Goal: Transaction & Acquisition: Purchase product/service

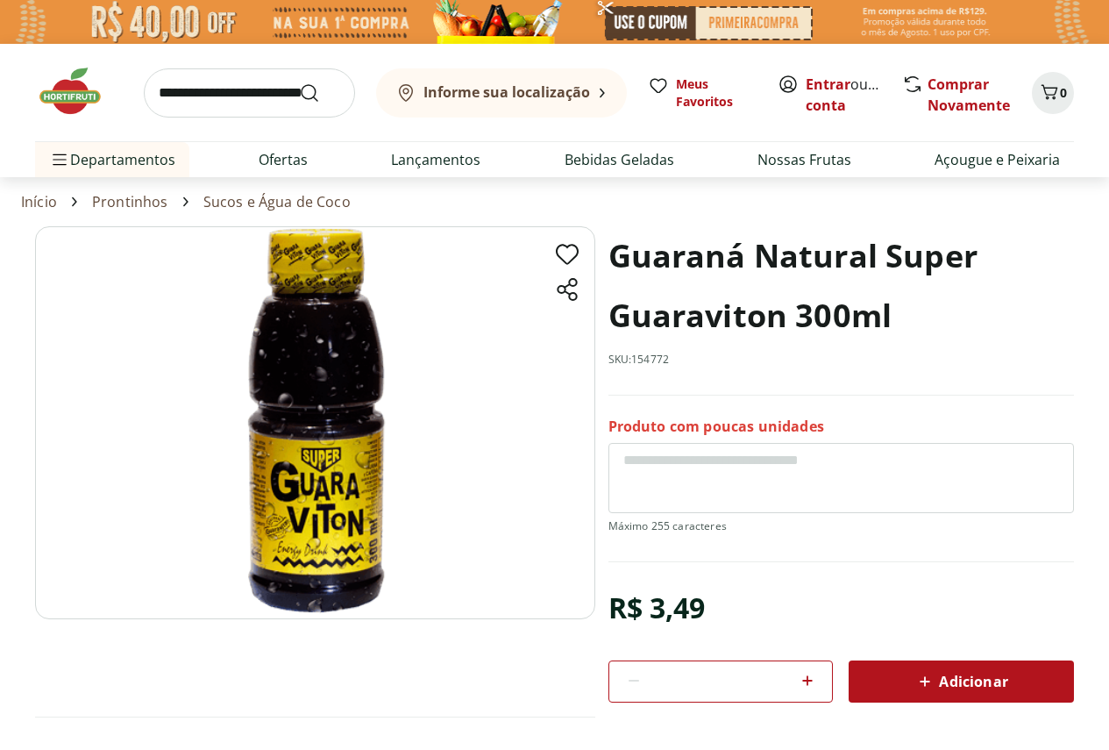
drag, startPoint x: 783, startPoint y: 680, endPoint x: 664, endPoint y: 658, distance: 121.2
click at [664, 658] on div "R$ 3,49 * Adicionar" at bounding box center [841, 642] width 466 height 119
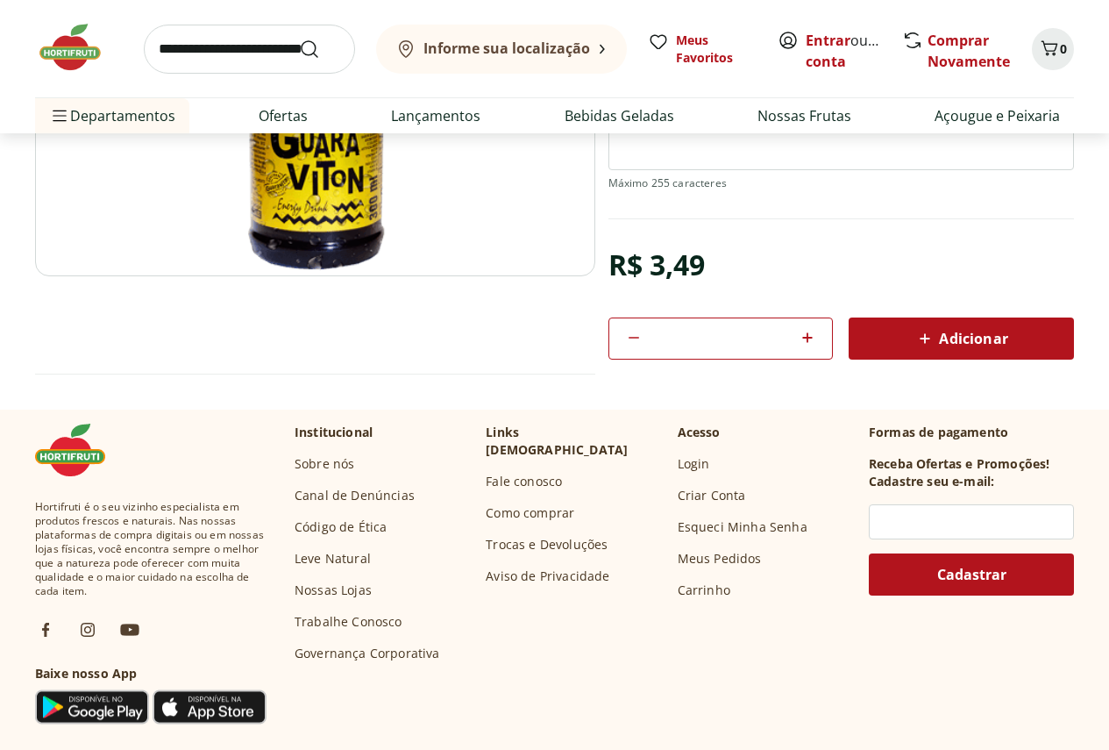
scroll to position [351, 0]
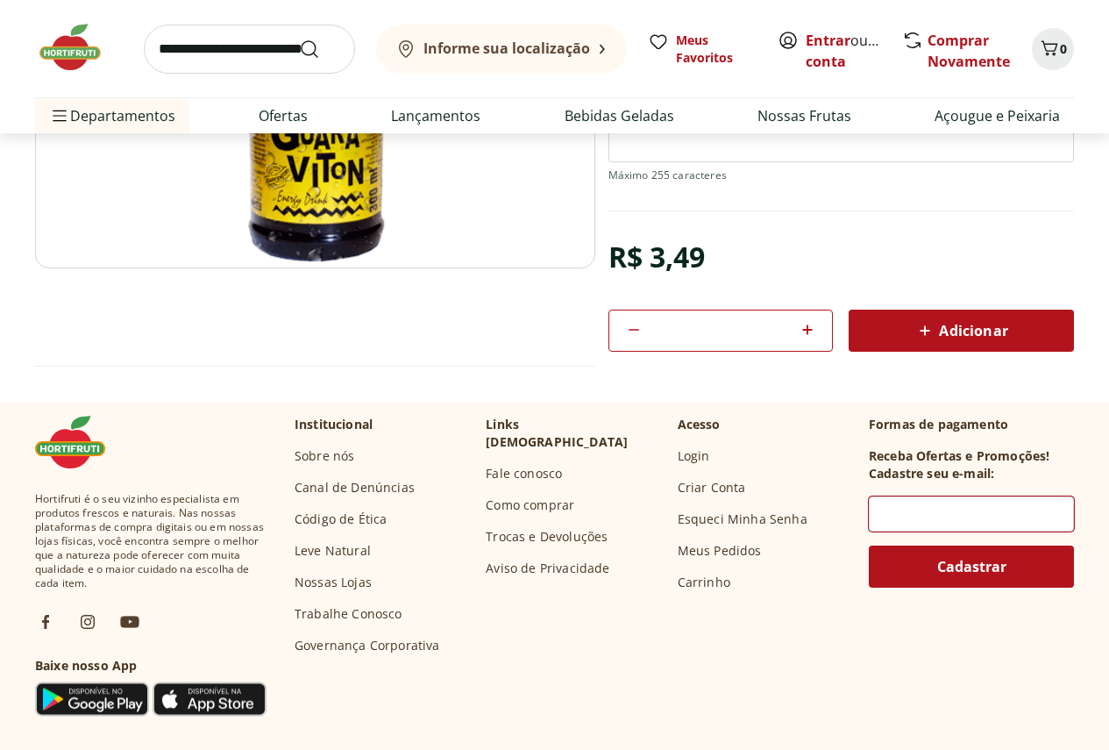
type input "**"
click at [910, 510] on input "text" at bounding box center [971, 513] width 205 height 35
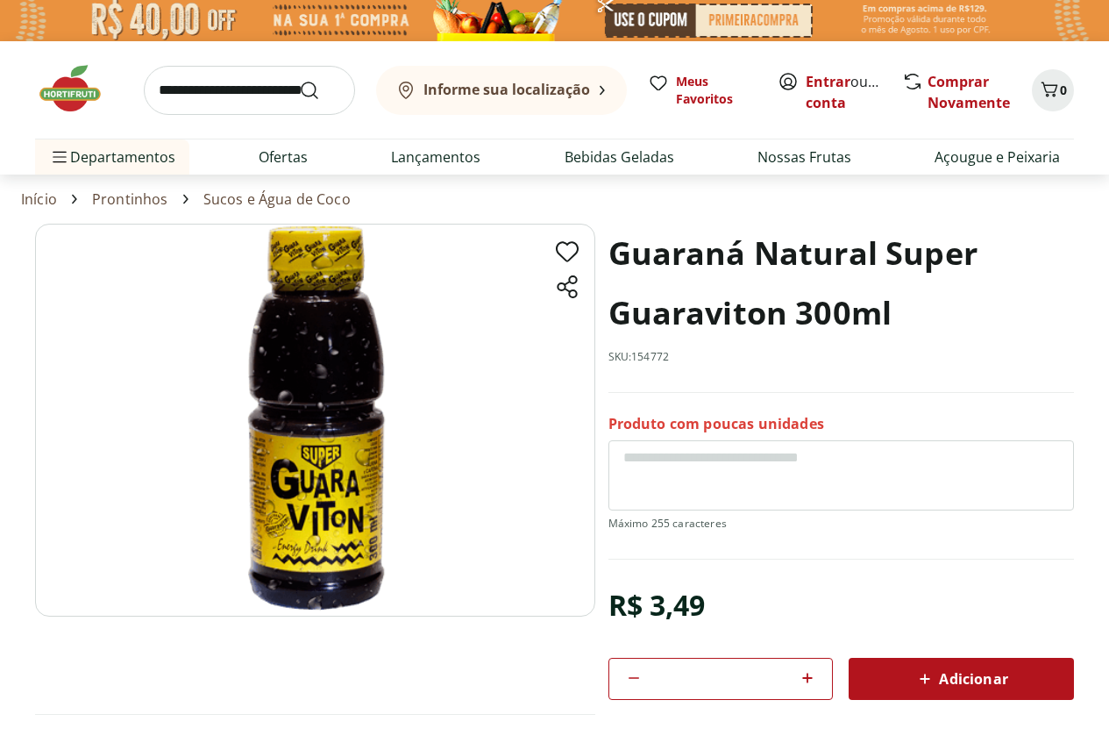
scroll to position [0, 0]
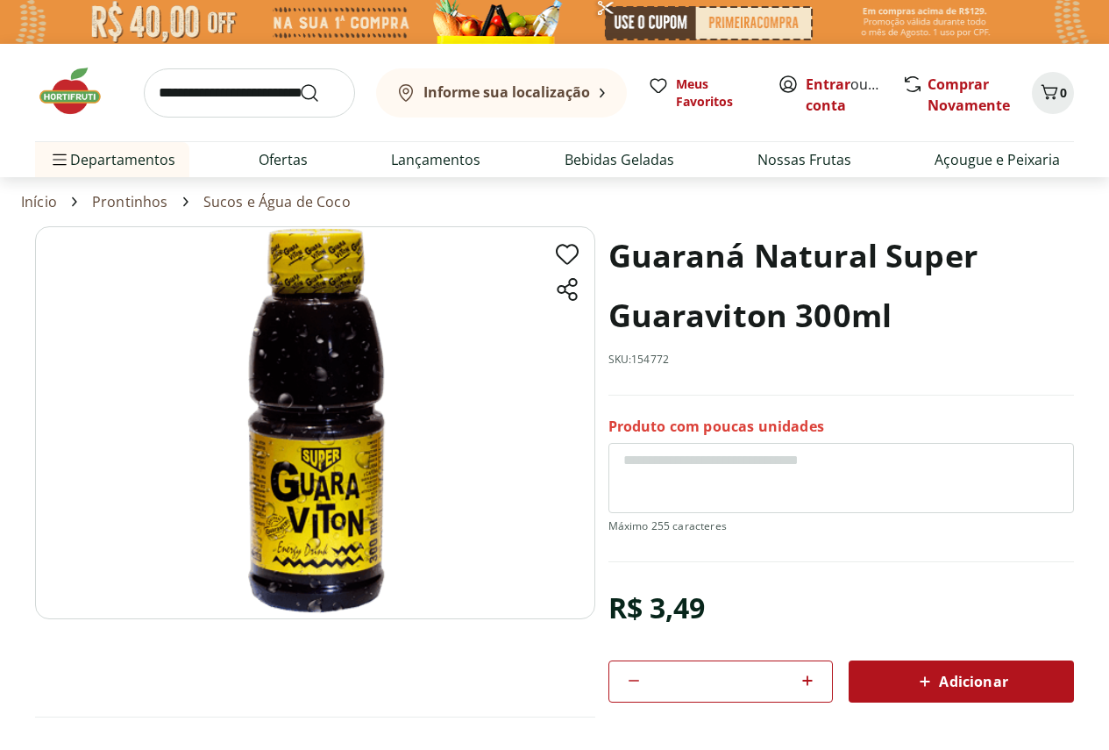
click at [572, 95] on b "Informe sua localização" at bounding box center [506, 91] width 167 height 19
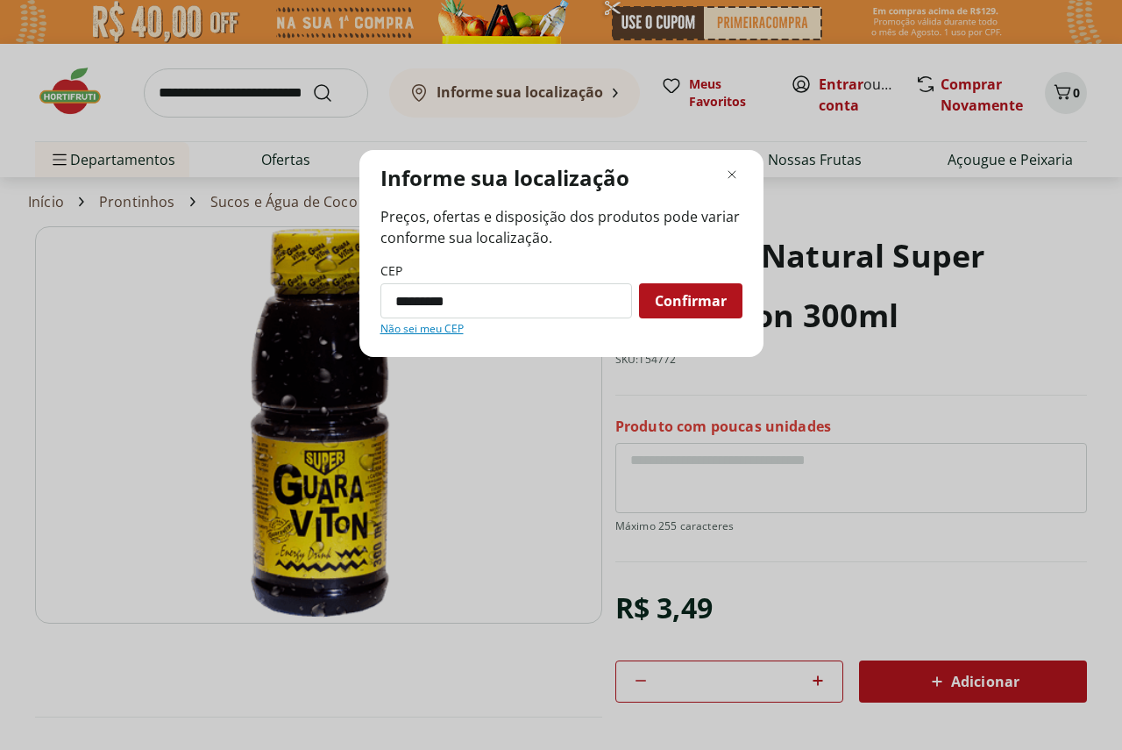
type input "*********"
click at [639, 283] on button "Confirmar" at bounding box center [690, 300] width 103 height 35
click at [676, 298] on span "Confirmar" at bounding box center [691, 301] width 72 height 14
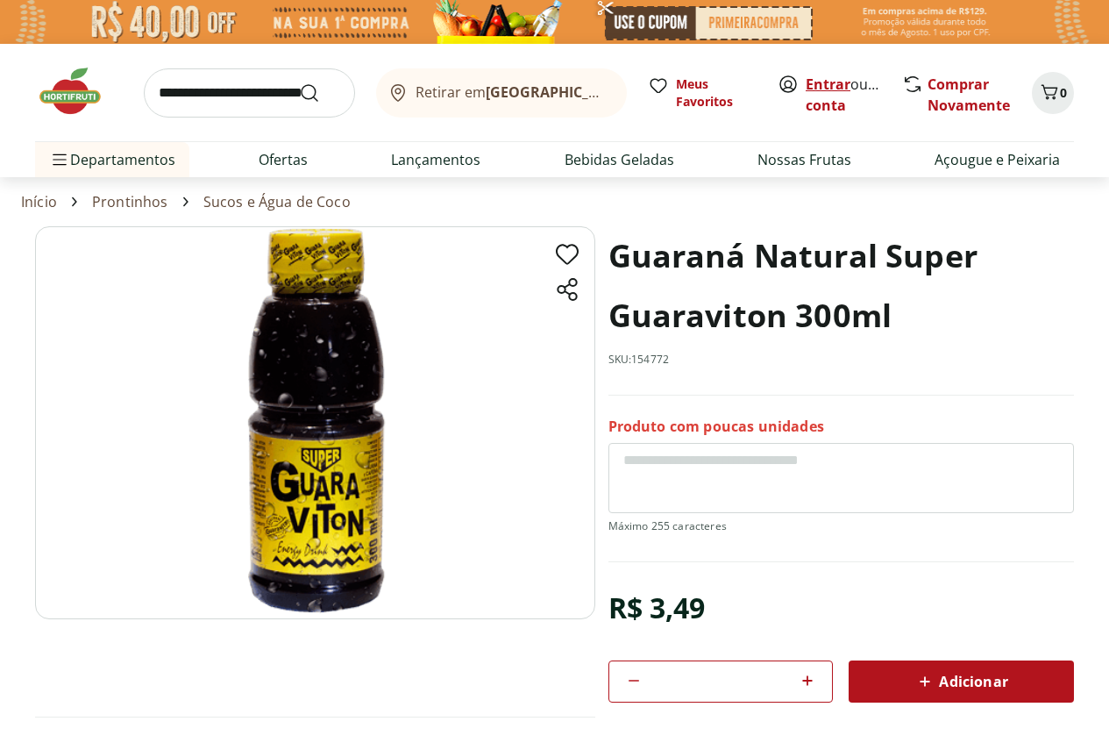
click at [836, 84] on link "Entrar" at bounding box center [828, 84] width 45 height 19
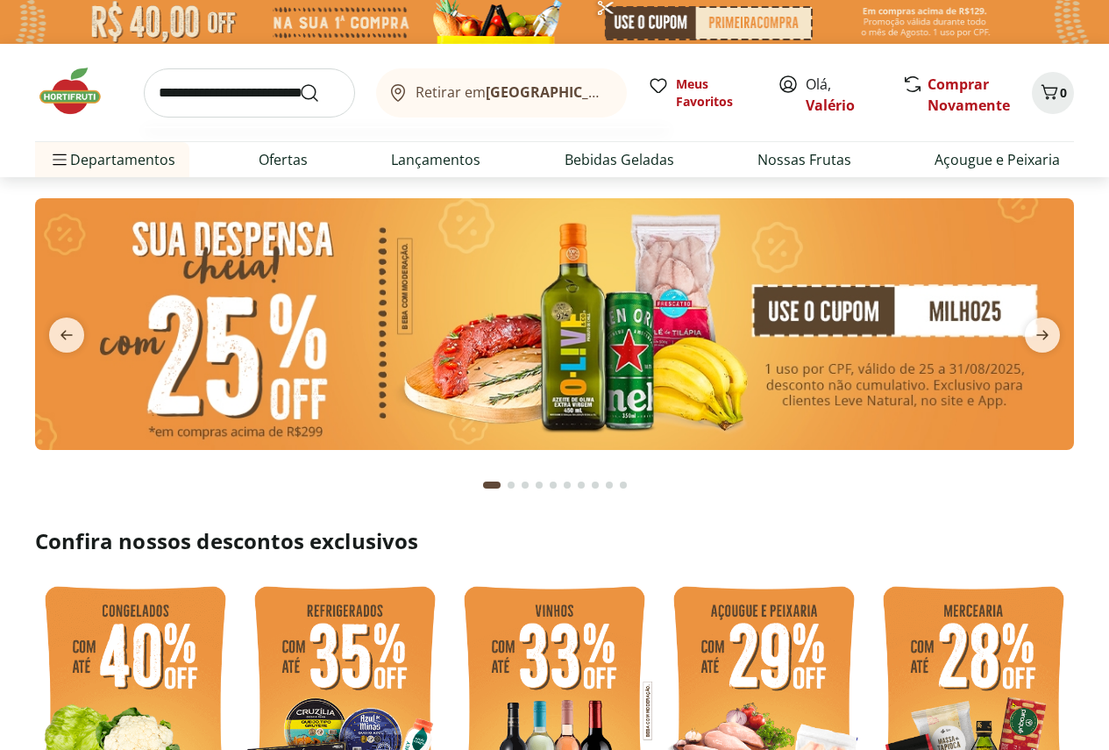
click at [187, 92] on input "search" at bounding box center [249, 92] width 211 height 49
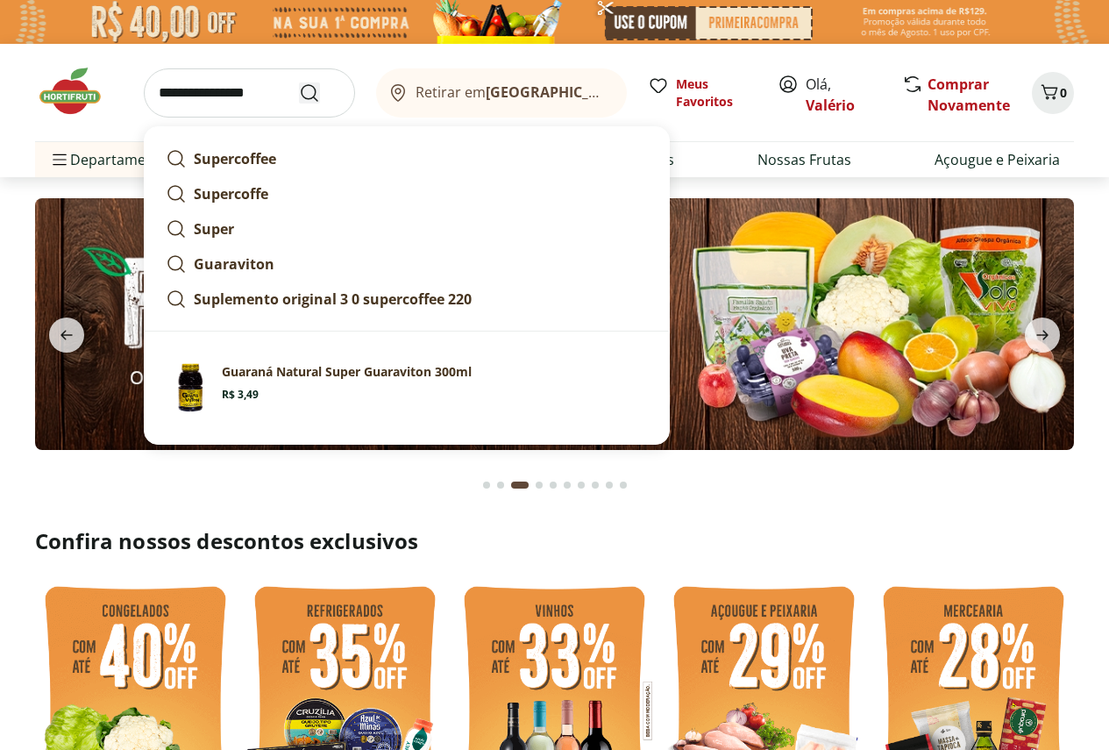
type input "**********"
click at [310, 95] on icon "Submit Search" at bounding box center [309, 92] width 21 height 21
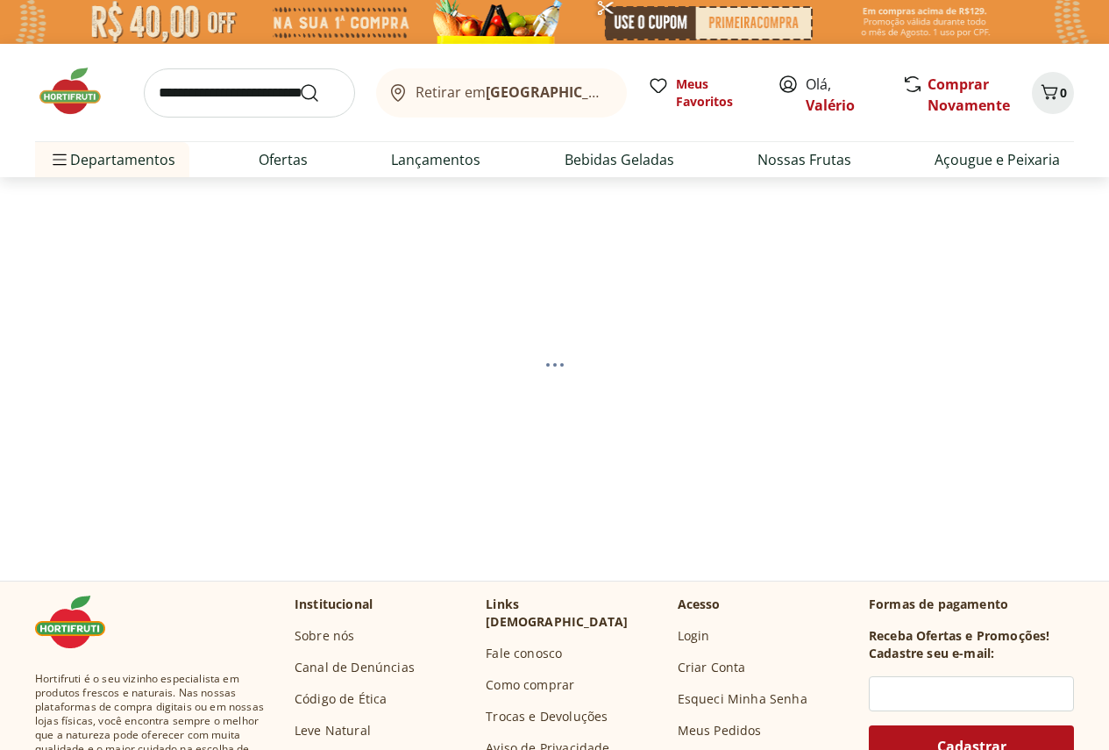
select select "**********"
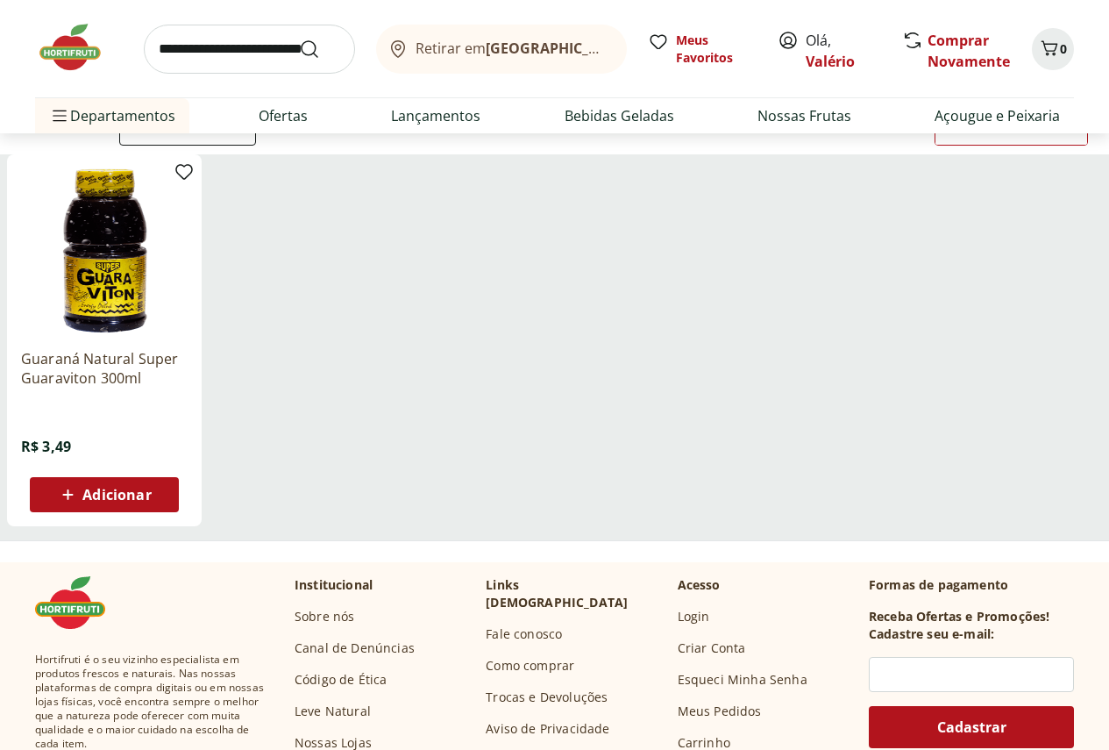
scroll to position [175, 0]
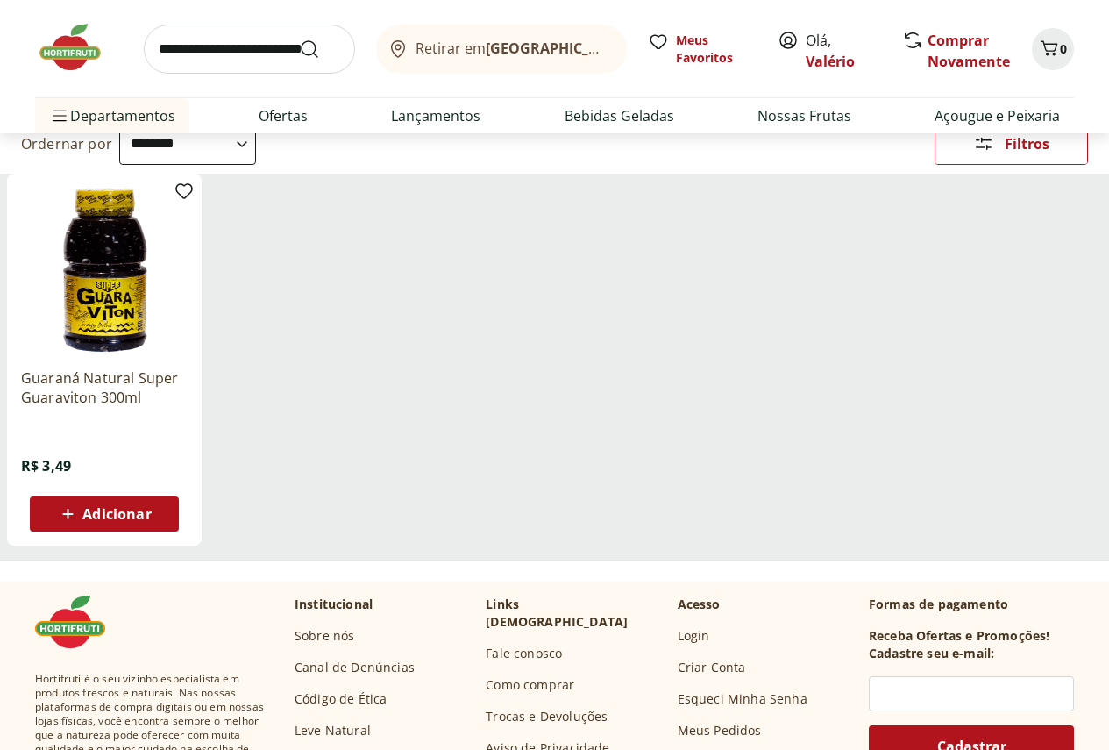
click at [188, 323] on img at bounding box center [104, 271] width 167 height 167
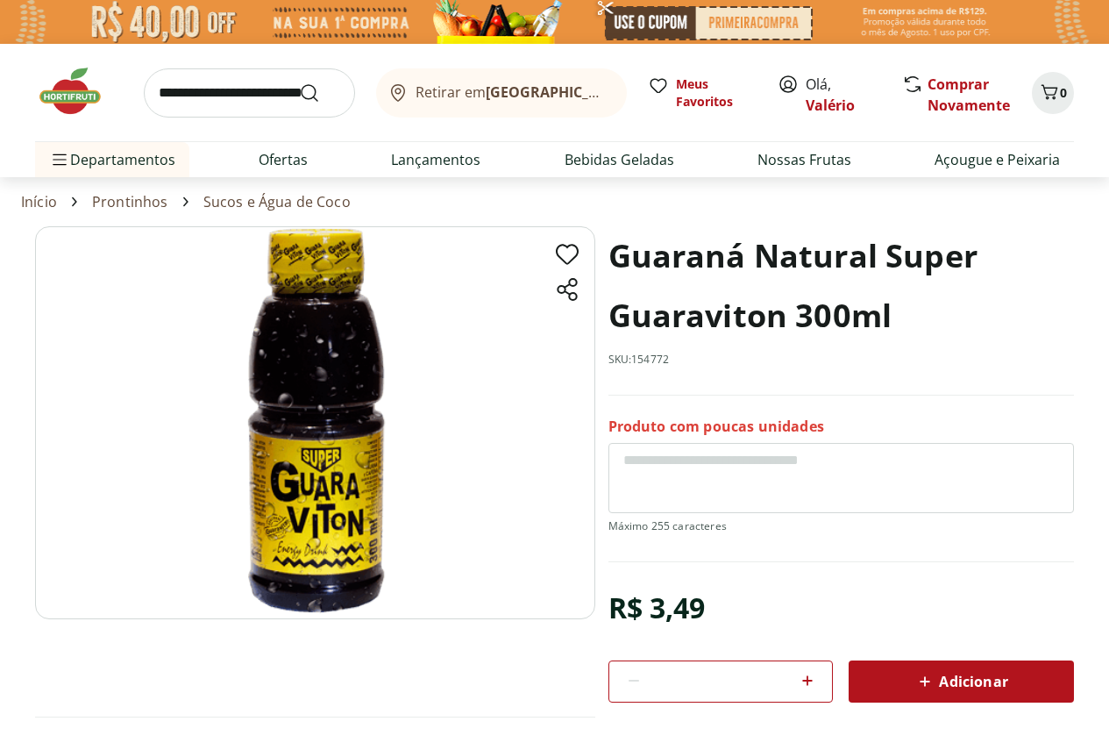
drag, startPoint x: 729, startPoint y: 679, endPoint x: 704, endPoint y: 679, distance: 24.6
click at [704, 679] on input "*" at bounding box center [720, 681] width 139 height 19
click at [877, 697] on button "Adicionar" at bounding box center [961, 681] width 225 height 42
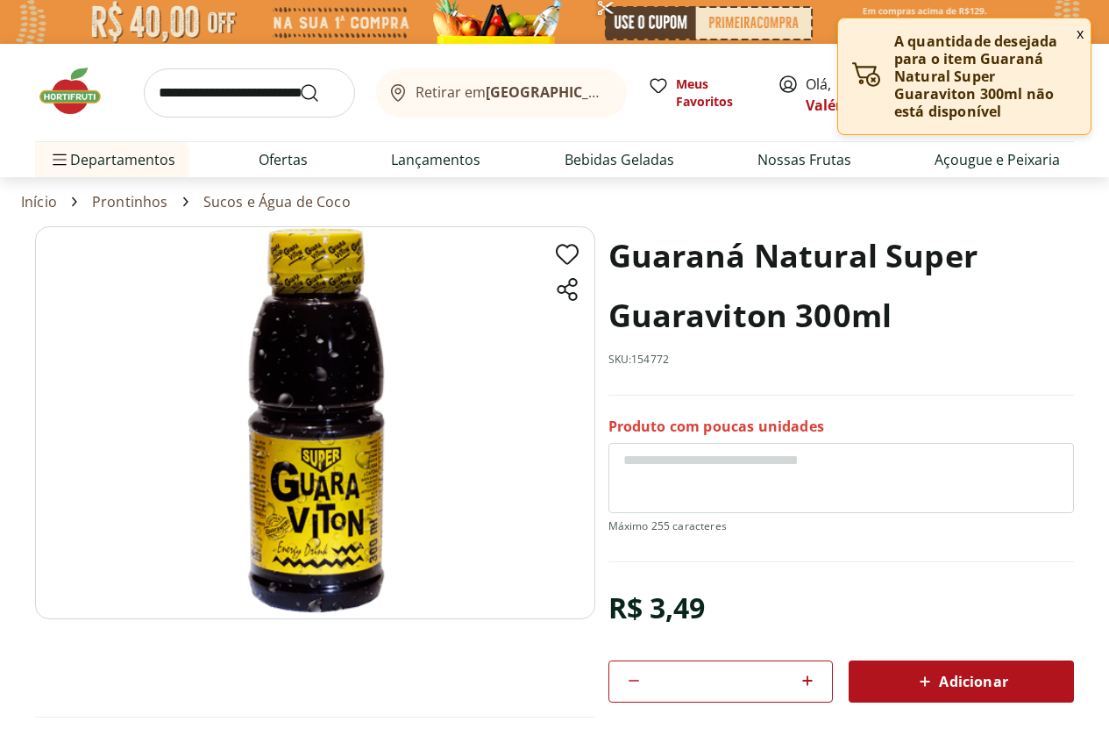
click at [704, 481] on textarea at bounding box center [841, 478] width 466 height 70
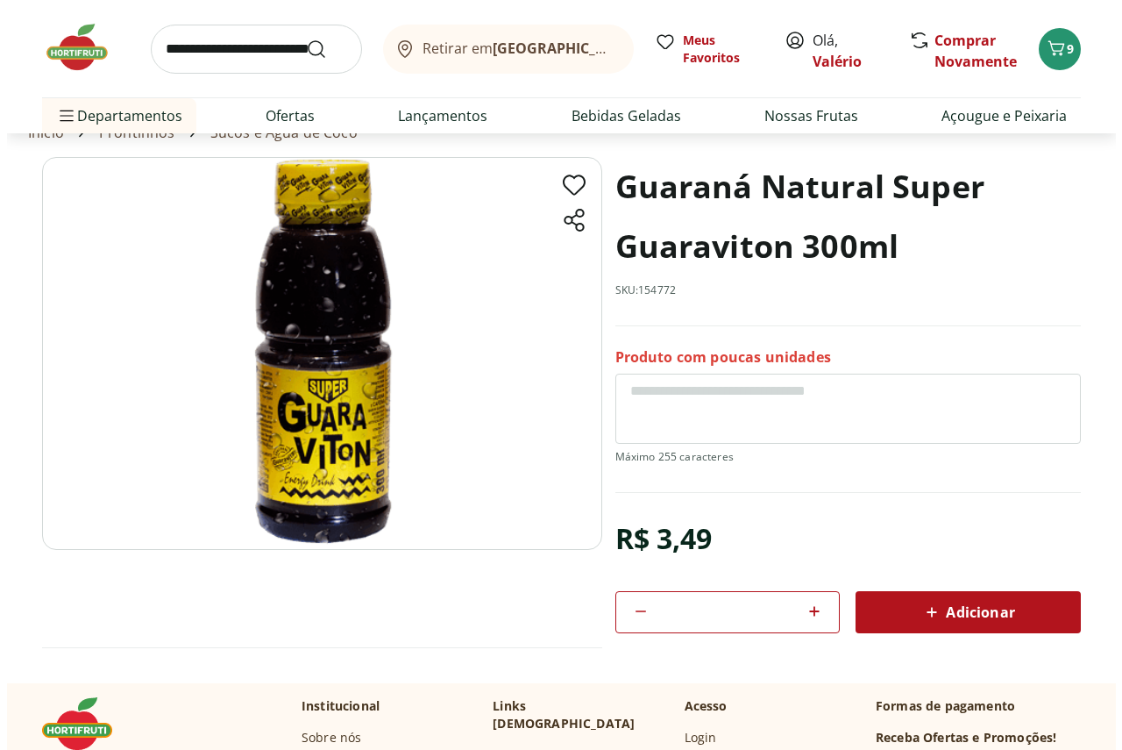
scroll to position [263, 0]
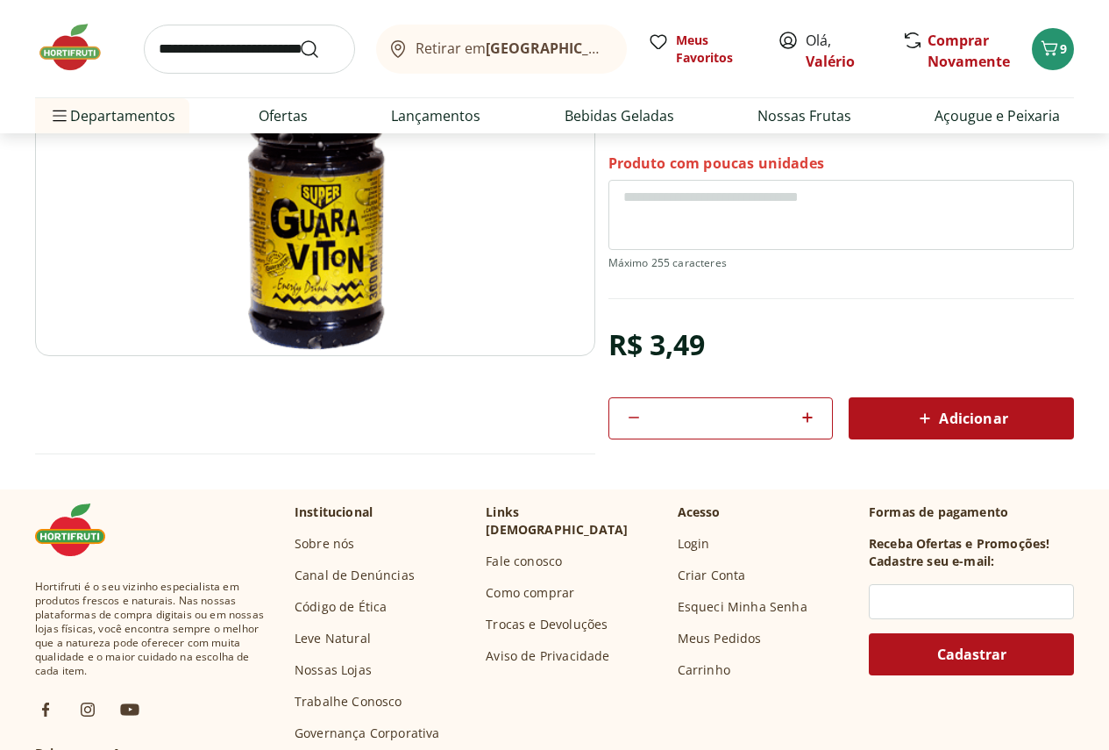
click at [930, 408] on icon at bounding box center [924, 418] width 21 height 21
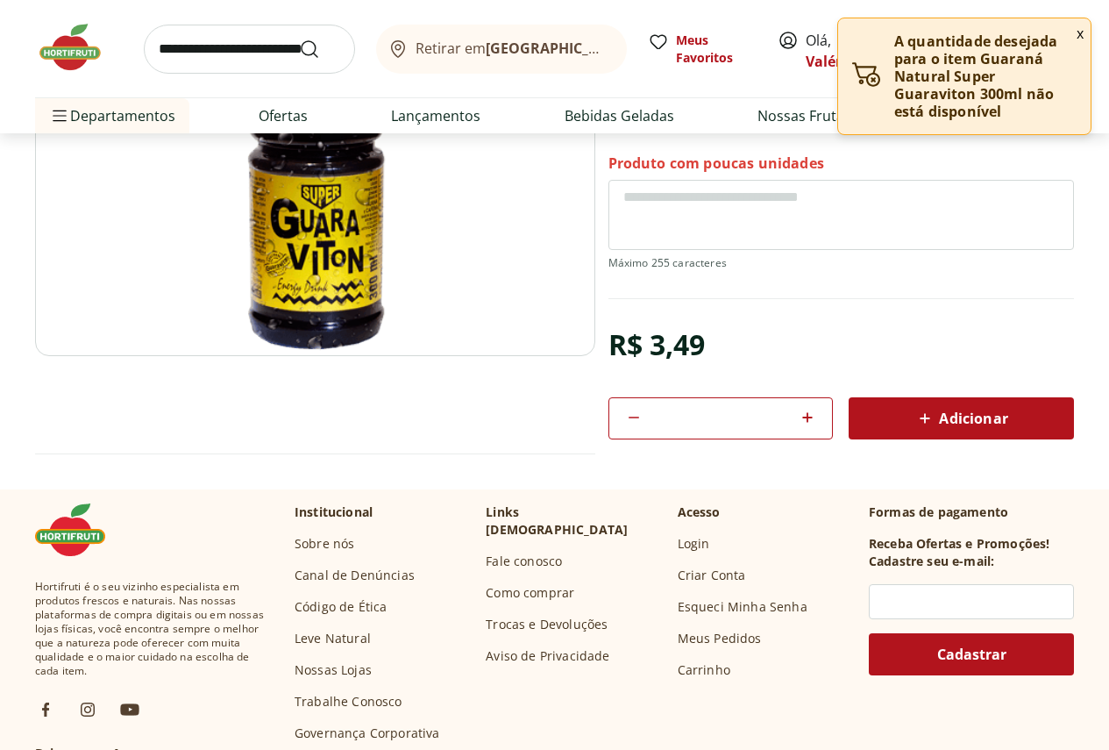
drag, startPoint x: 758, startPoint y: 437, endPoint x: 751, endPoint y: 427, distance: 11.9
click at [757, 437] on div "**" at bounding box center [720, 418] width 225 height 42
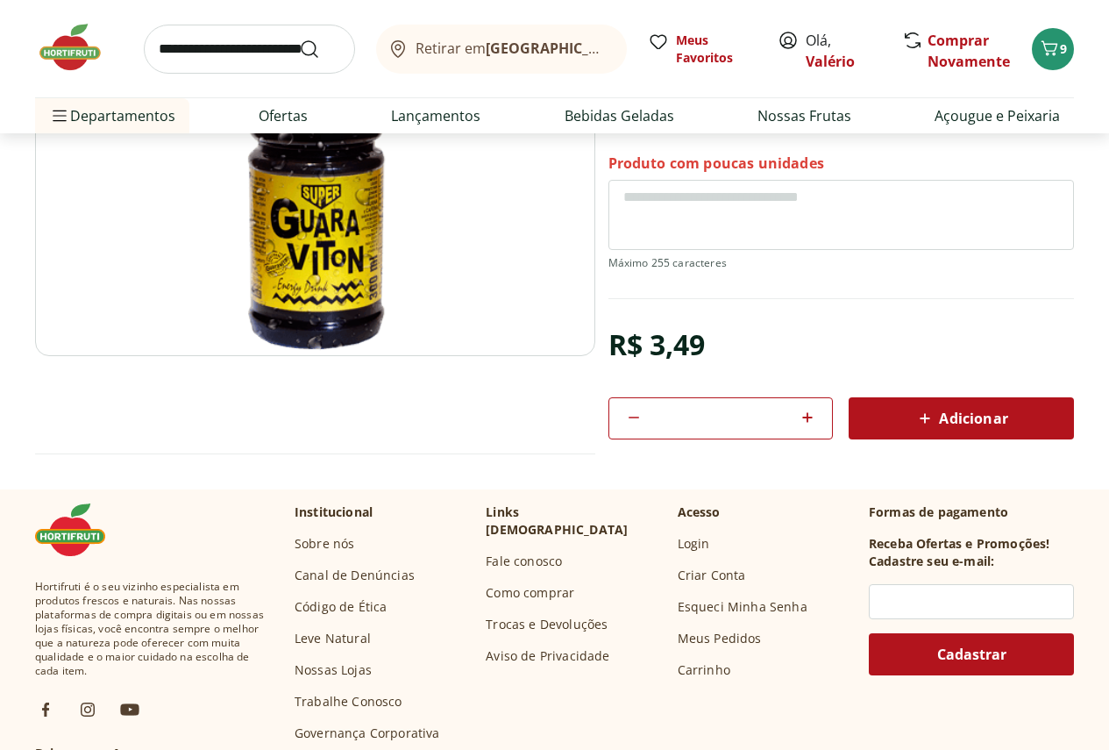
drag, startPoint x: 751, startPoint y: 425, endPoint x: 657, endPoint y: 403, distance: 96.3
click at [657, 403] on div "***" at bounding box center [720, 418] width 225 height 42
click at [881, 415] on div "Adicionar" at bounding box center [961, 418] width 197 height 32
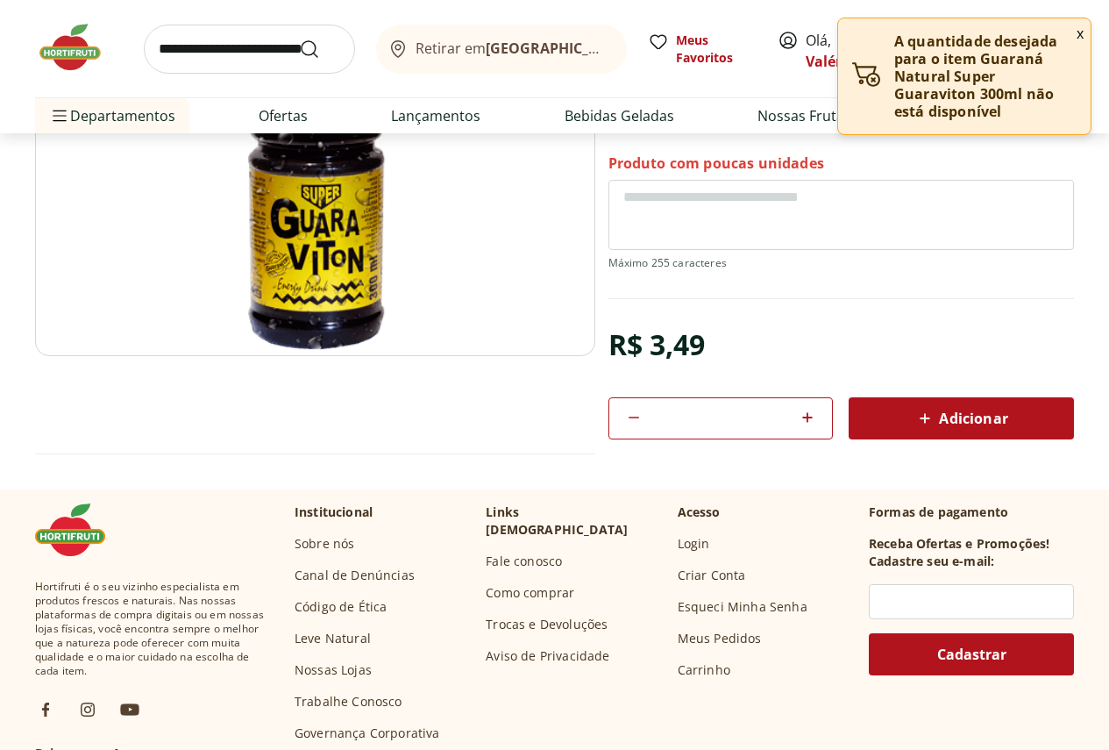
click at [1085, 34] on button "x" at bounding box center [1080, 33] width 21 height 30
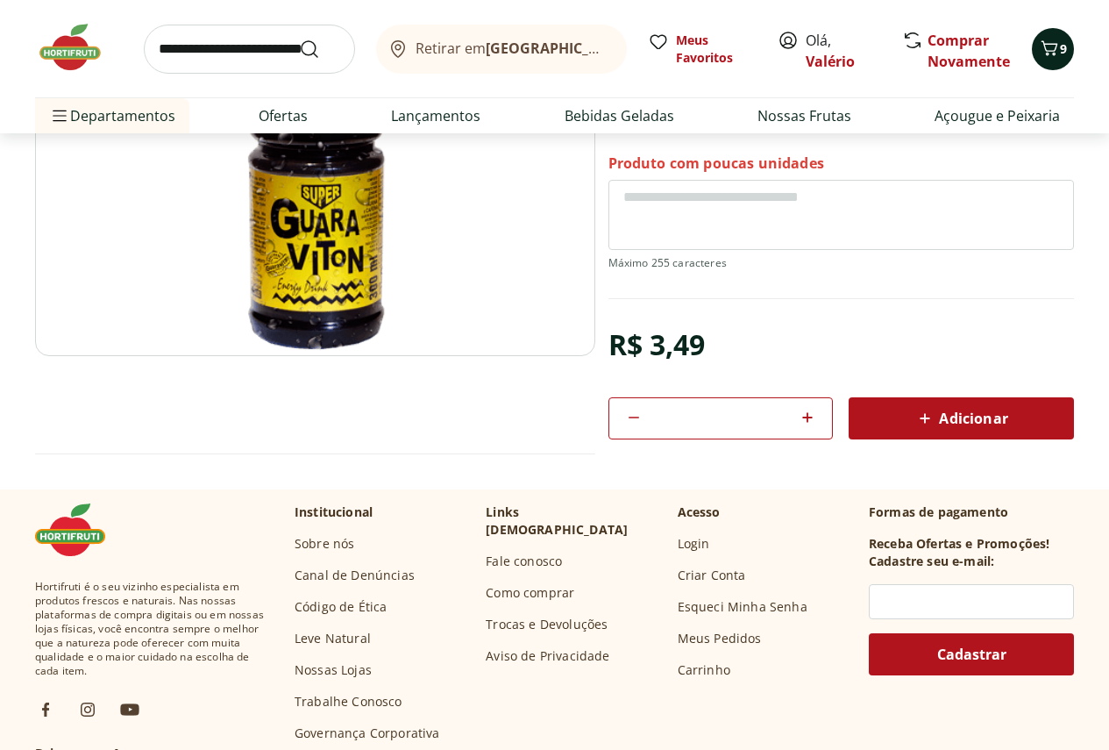
click at [1060, 52] on span "9" at bounding box center [1063, 48] width 7 height 17
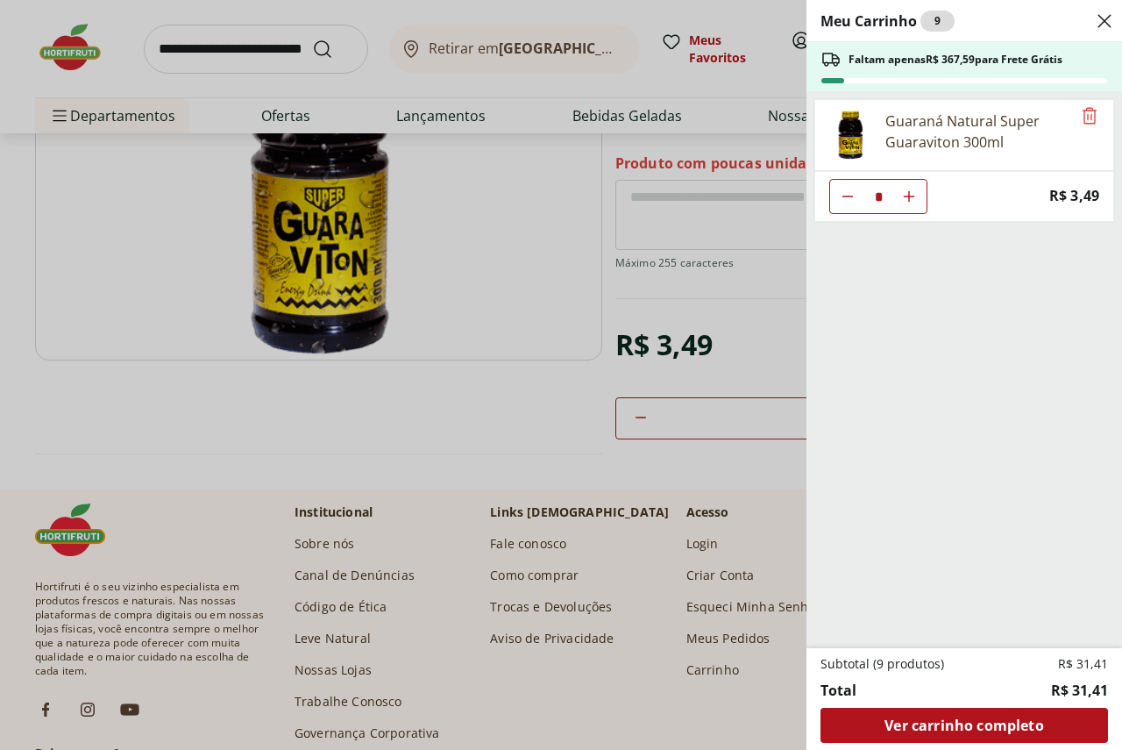
click at [744, 423] on div "Meu Carrinho 9 Faltam apenas R$ 367,59 para Frete Grátis Guaraná Natural Super …" at bounding box center [561, 375] width 1122 height 750
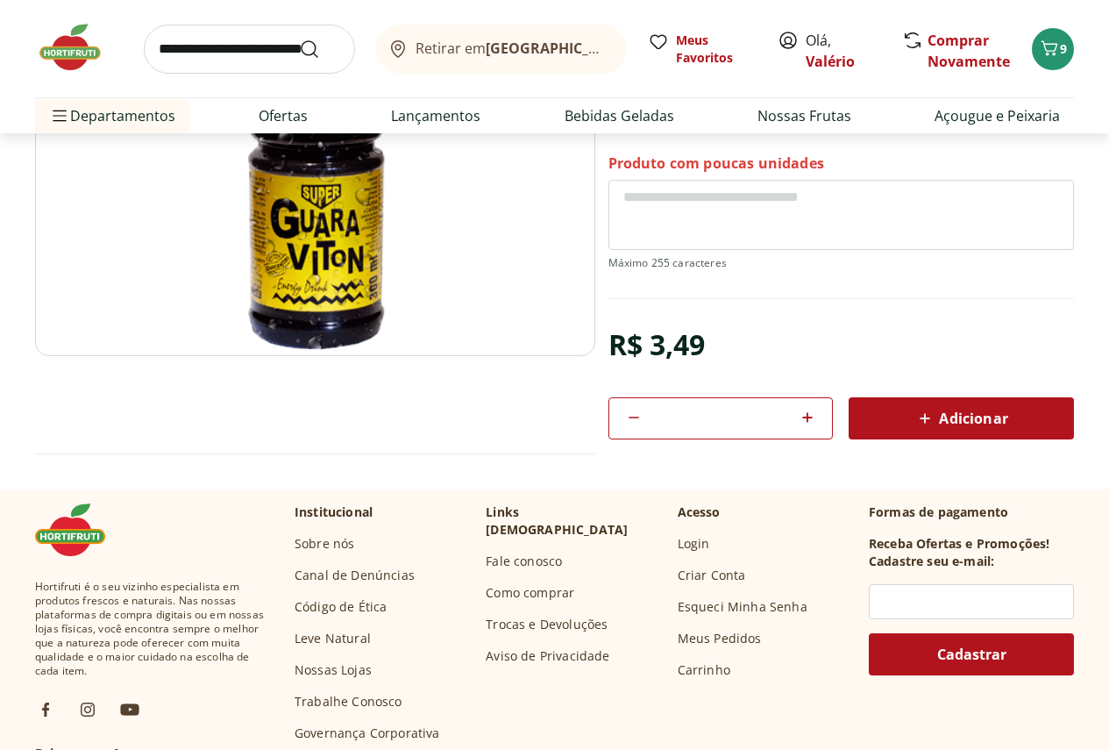
drag, startPoint x: 734, startPoint y: 411, endPoint x: 704, endPoint y: 416, distance: 30.1
click at [704, 416] on input "**" at bounding box center [720, 418] width 139 height 19
type input "*"
click at [903, 431] on div "Adicionar" at bounding box center [961, 418] width 197 height 32
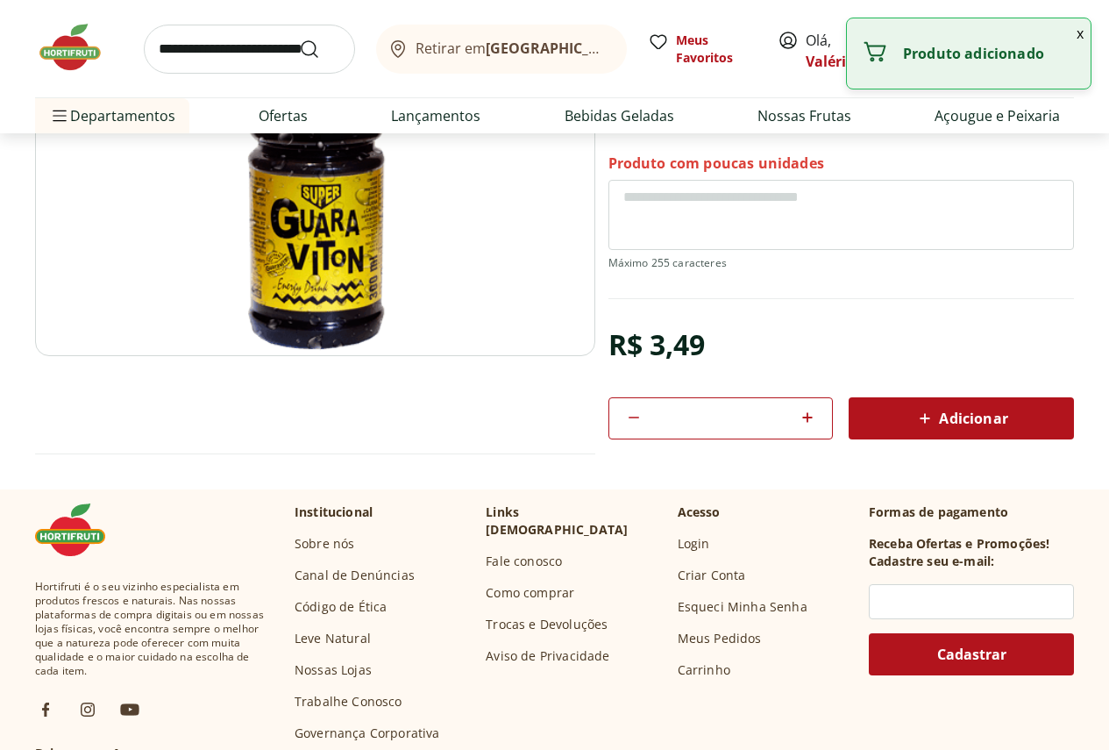
click at [1007, 57] on p "Produto adicionado" at bounding box center [990, 54] width 174 height 18
click at [1081, 32] on button "x" at bounding box center [1080, 33] width 21 height 30
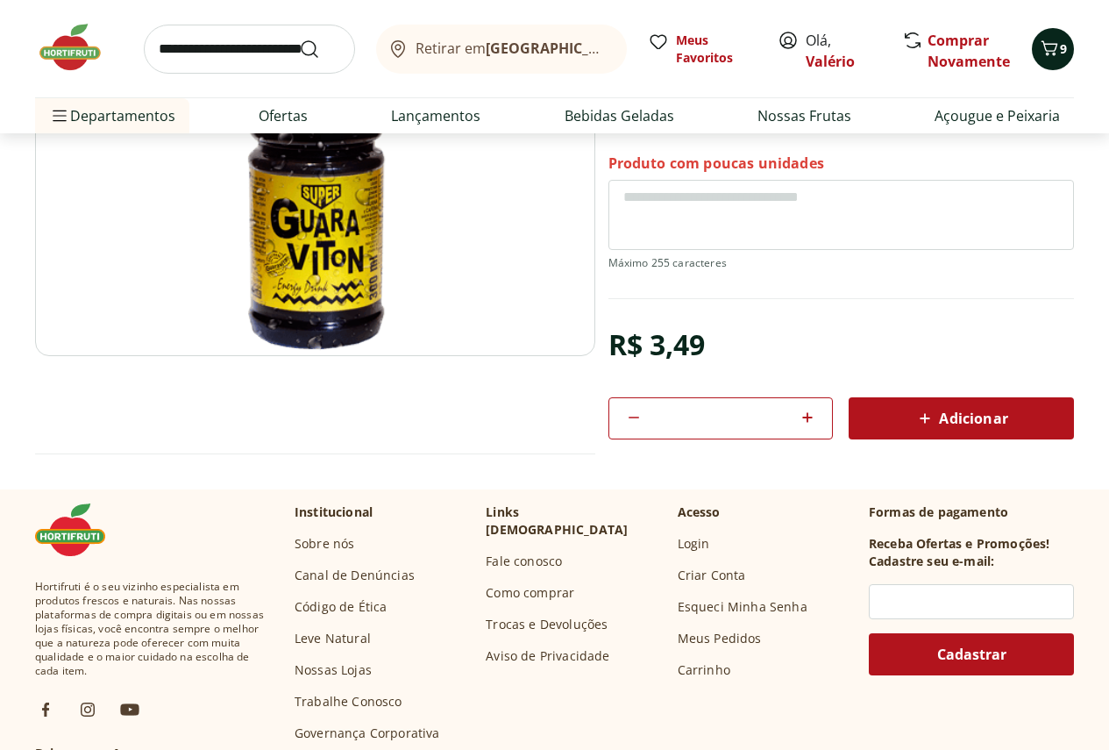
click at [1058, 51] on icon "Carrinho" at bounding box center [1049, 48] width 21 height 21
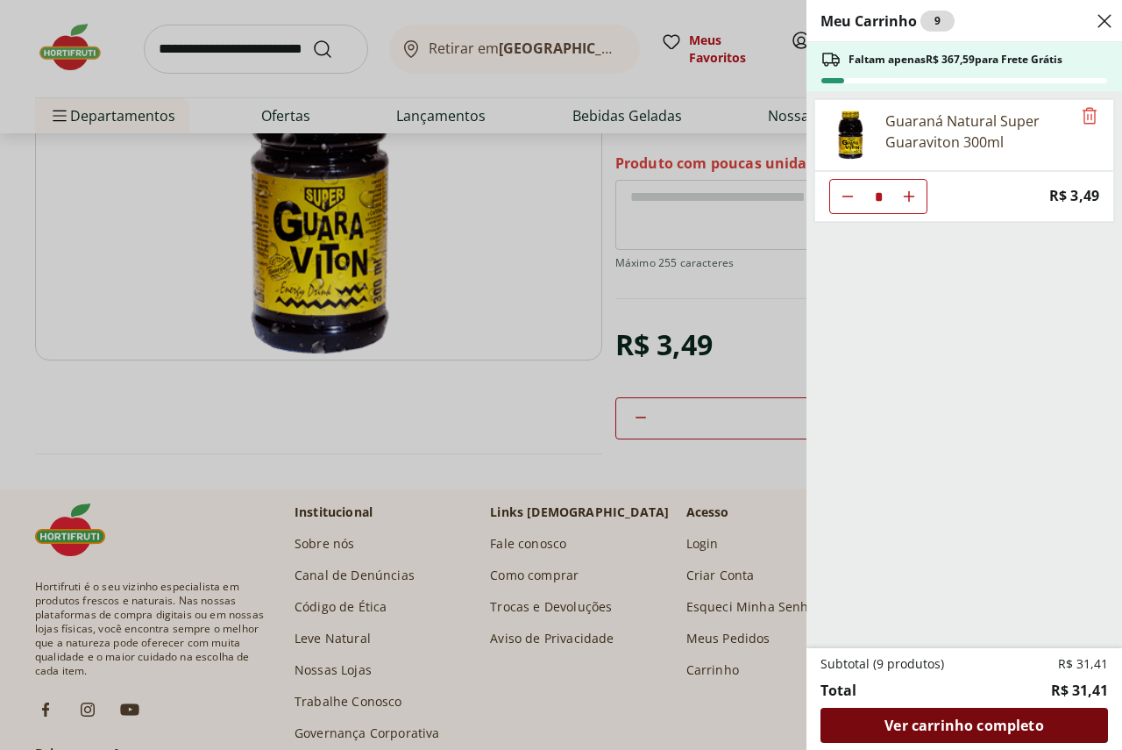
click at [924, 725] on span "Ver carrinho completo" at bounding box center [964, 725] width 159 height 14
